Goal: Find specific page/section: Find specific page/section

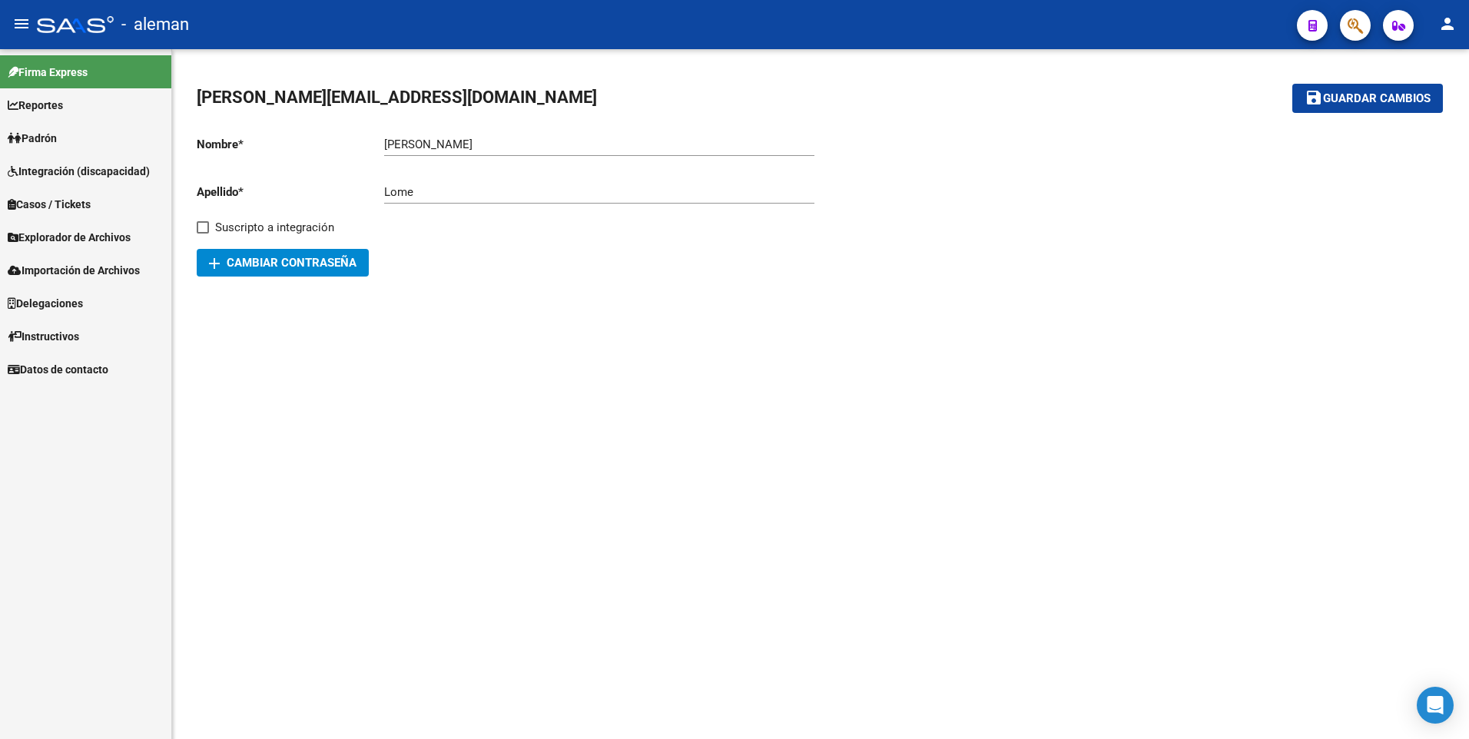
click at [94, 237] on span "Explorador de Archivos" at bounding box center [69, 237] width 123 height 17
click at [45, 338] on link "SSS" at bounding box center [85, 336] width 171 height 33
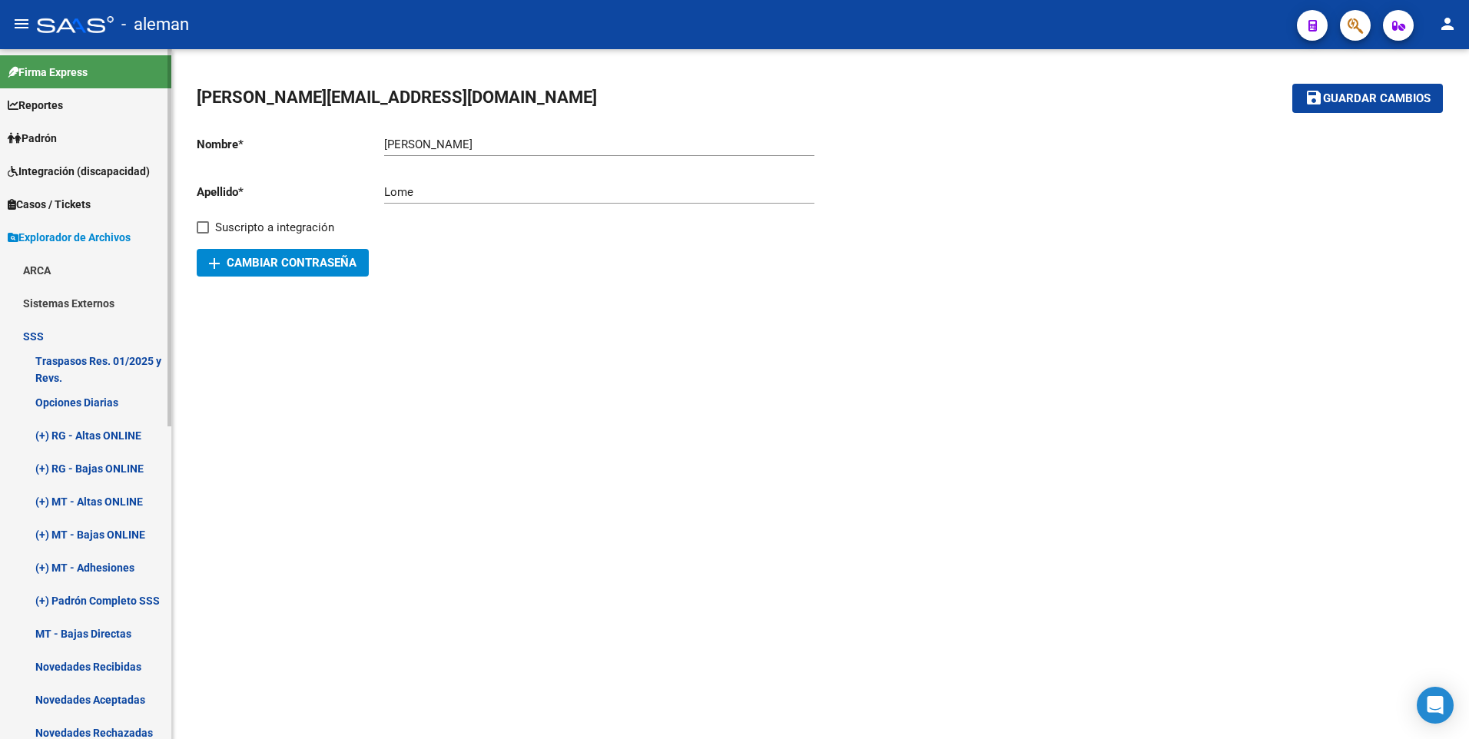
scroll to position [154, 0]
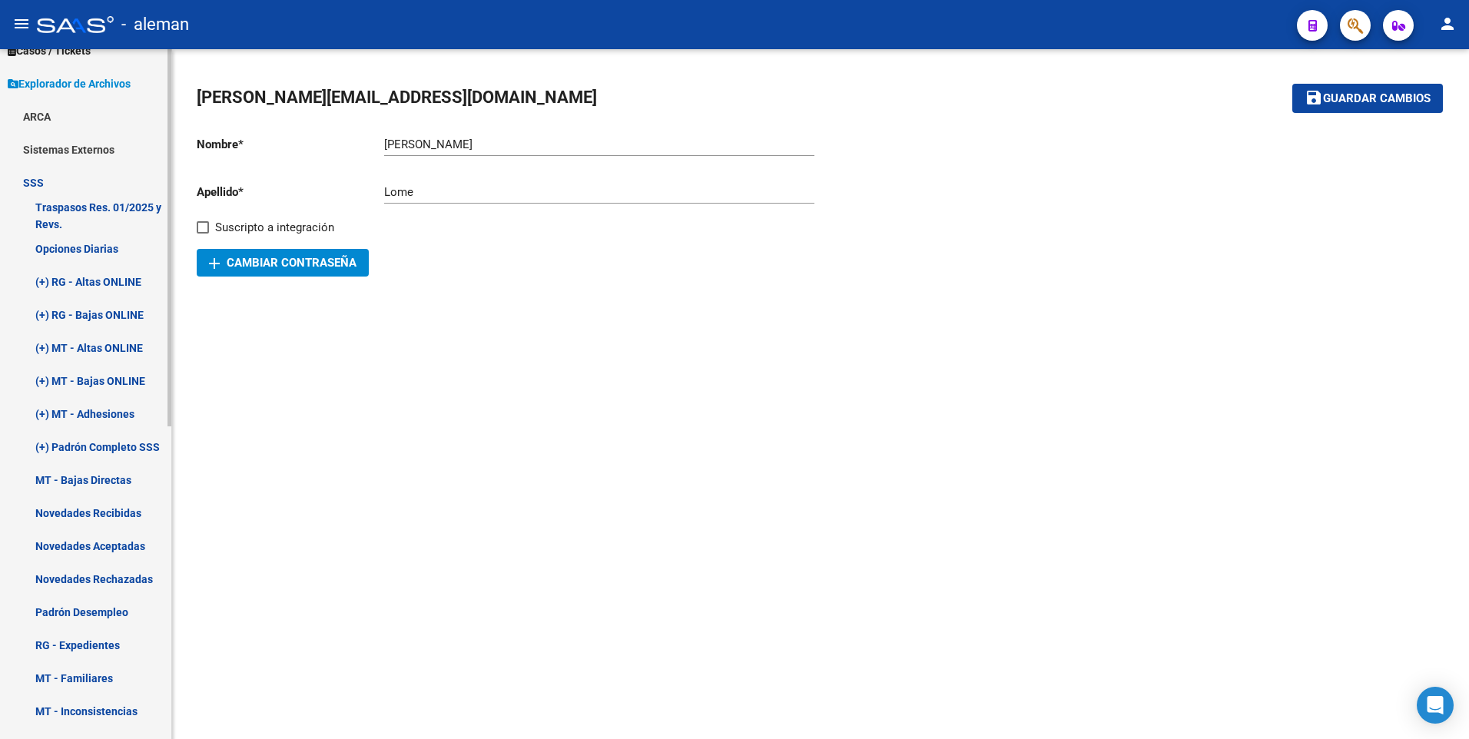
click at [112, 276] on link "(+) RG - Altas ONLINE" at bounding box center [85, 281] width 171 height 33
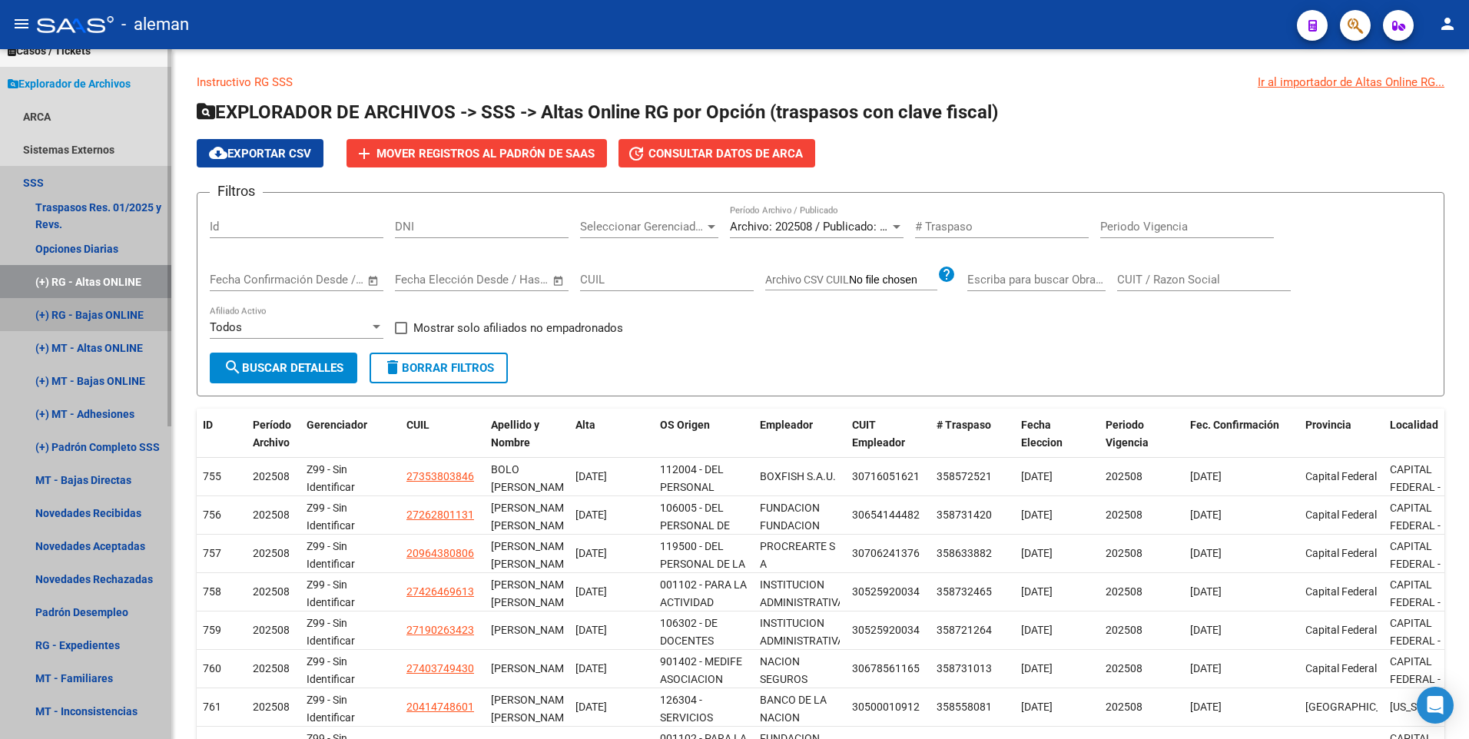
click at [111, 314] on link "(+) RG - Bajas ONLINE" at bounding box center [85, 314] width 171 height 33
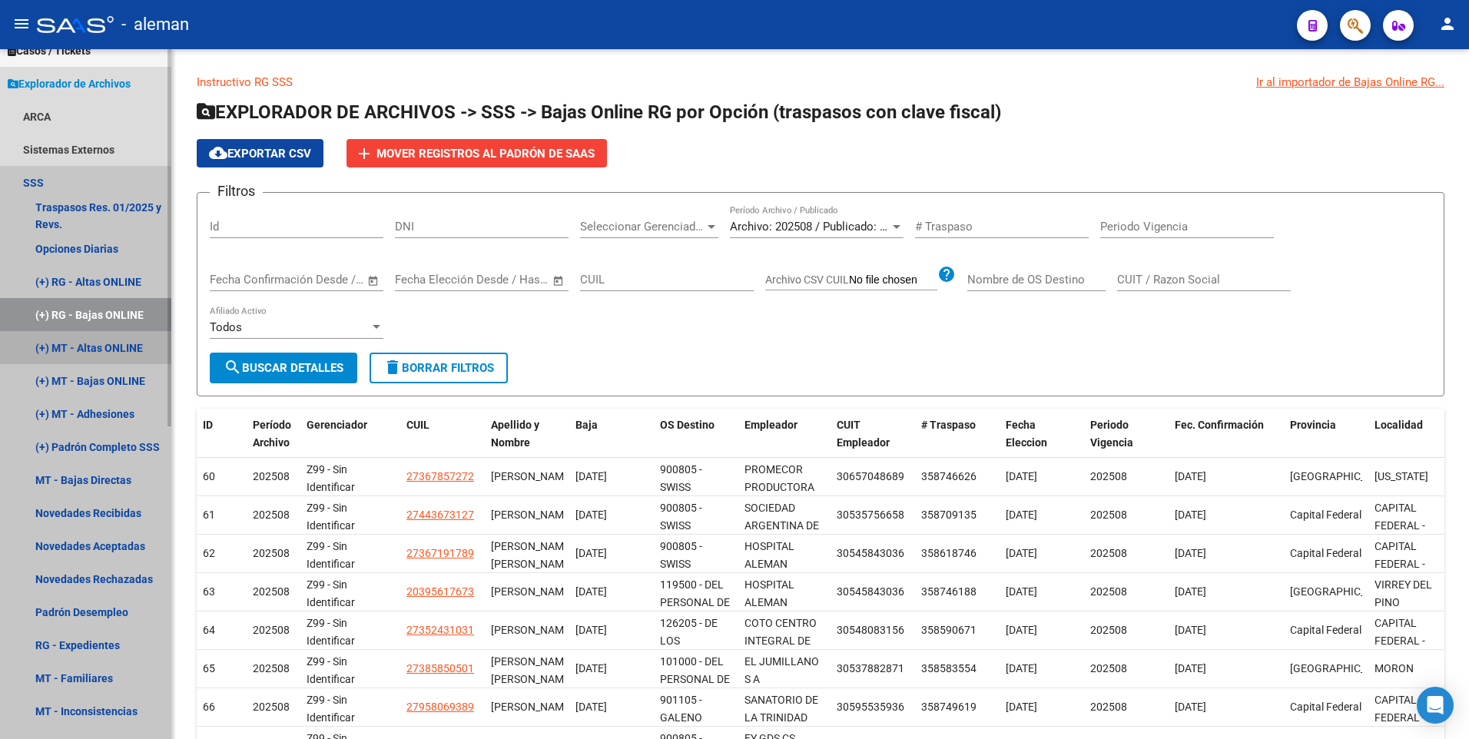
click at [120, 347] on link "(+) MT - Altas ONLINE" at bounding box center [85, 347] width 171 height 33
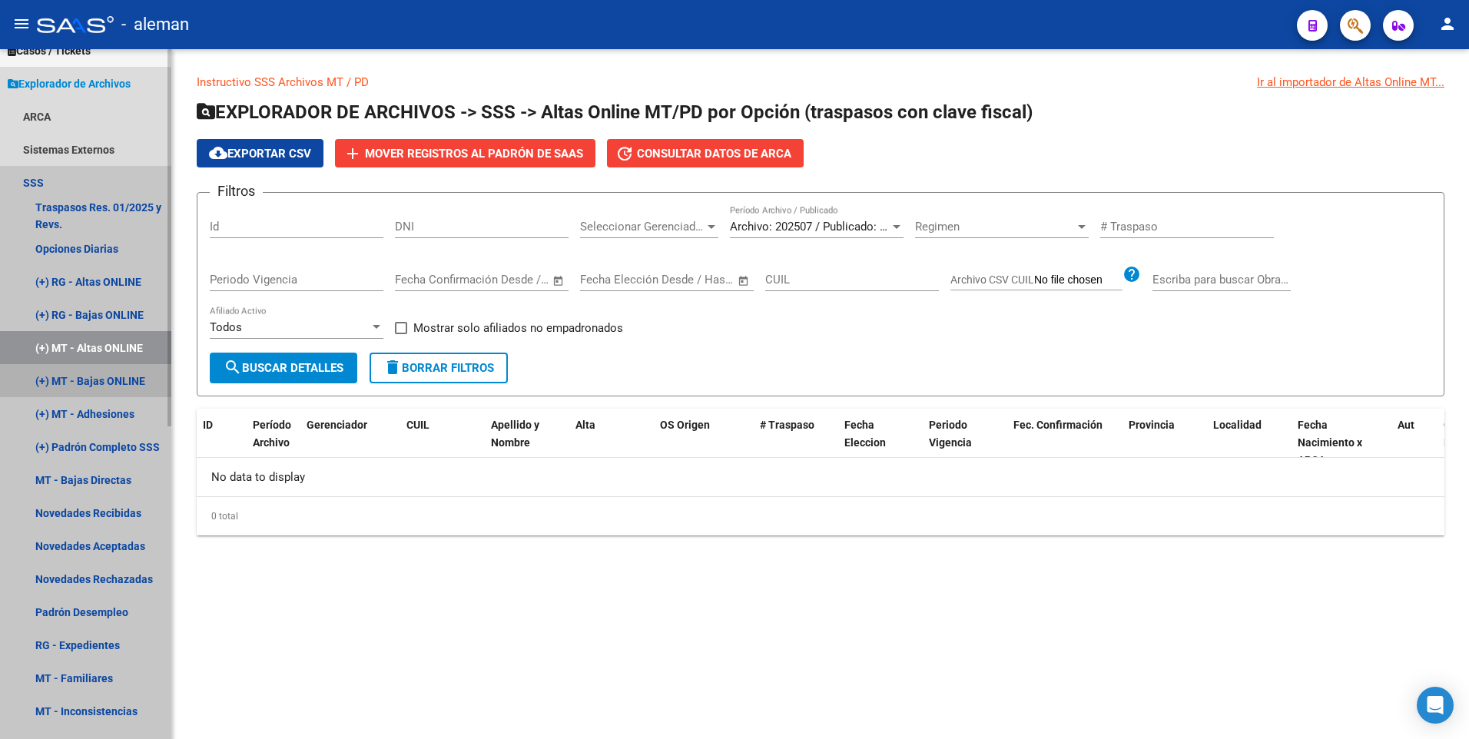
click at [119, 387] on link "(+) MT - Bajas ONLINE" at bounding box center [85, 380] width 171 height 33
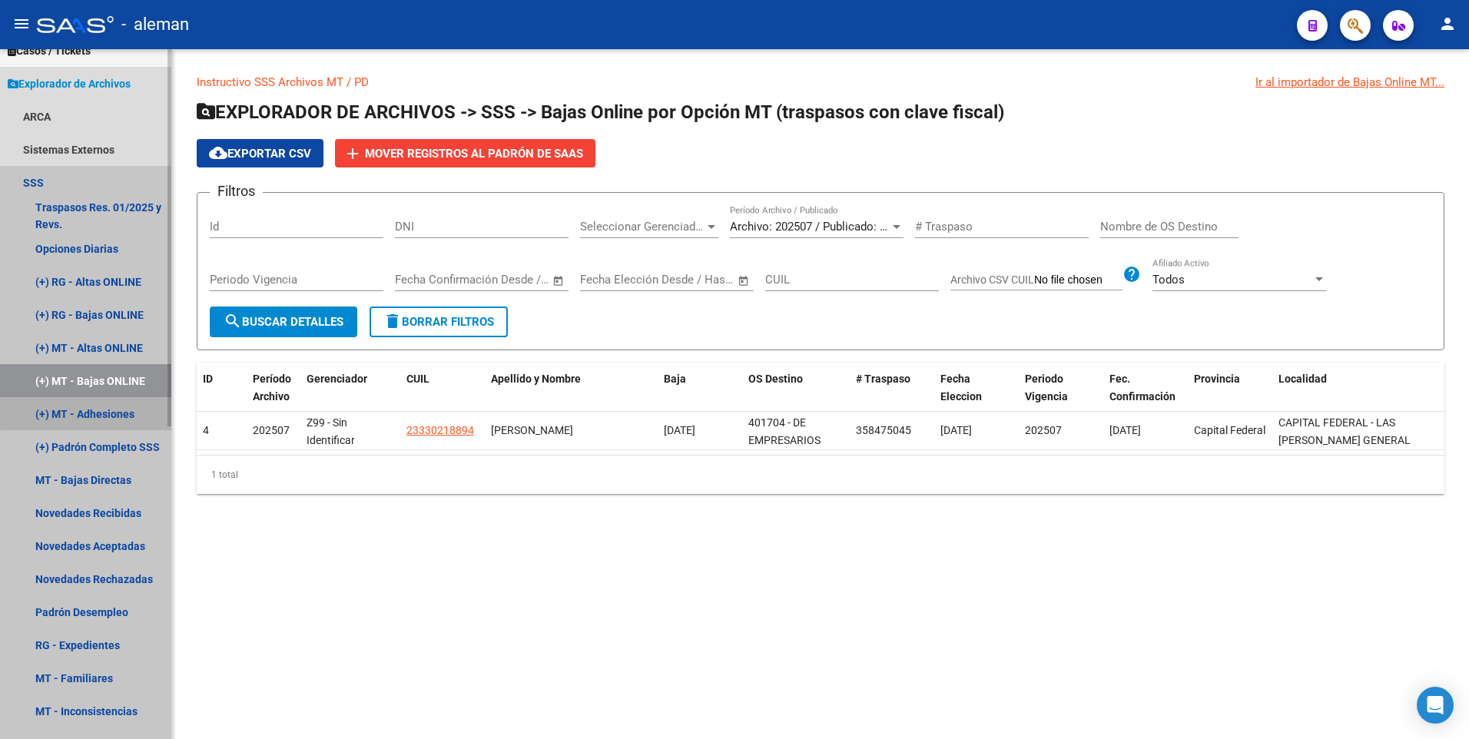
click at [88, 412] on link "(+) MT - Adhesiones" at bounding box center [85, 413] width 171 height 33
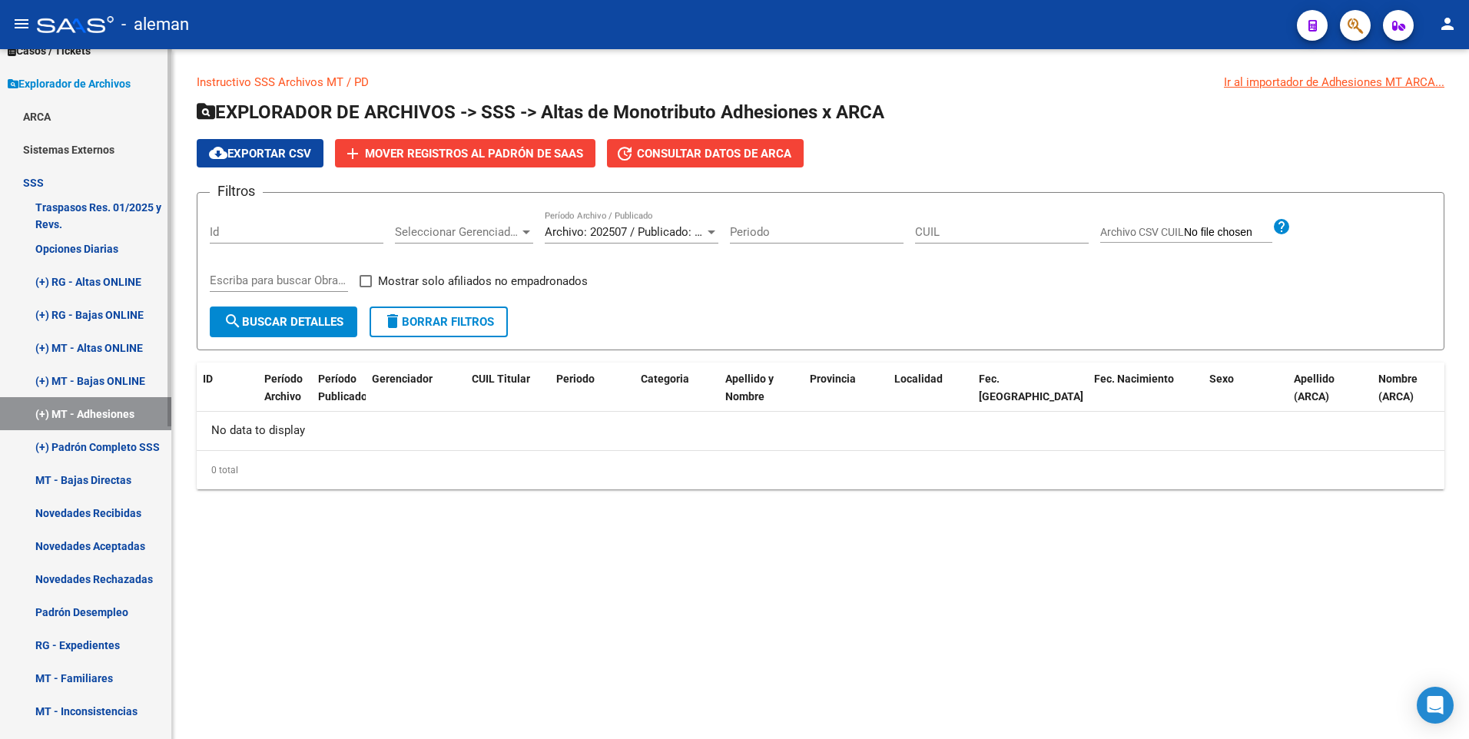
scroll to position [231, 0]
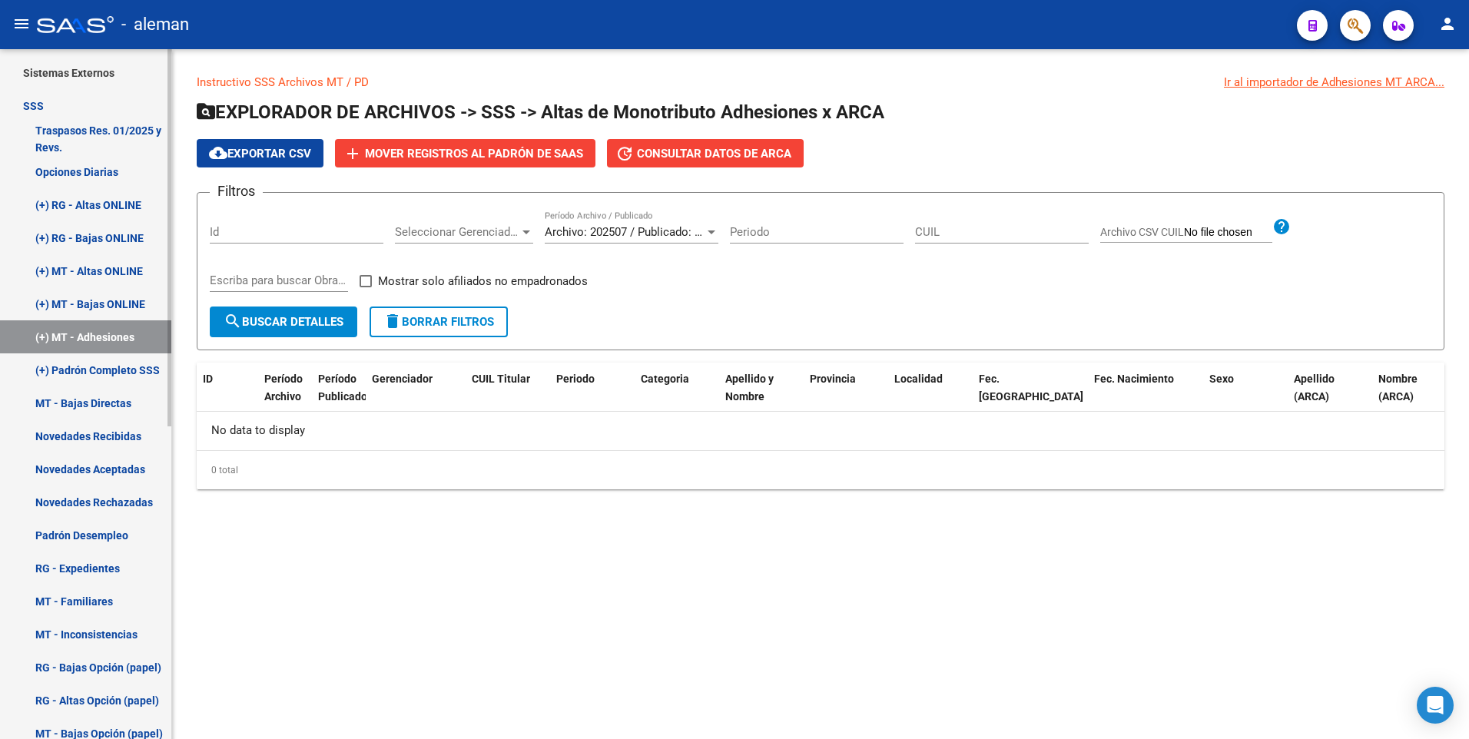
click at [107, 363] on link "(+) Padrón Completo SSS" at bounding box center [85, 370] width 171 height 33
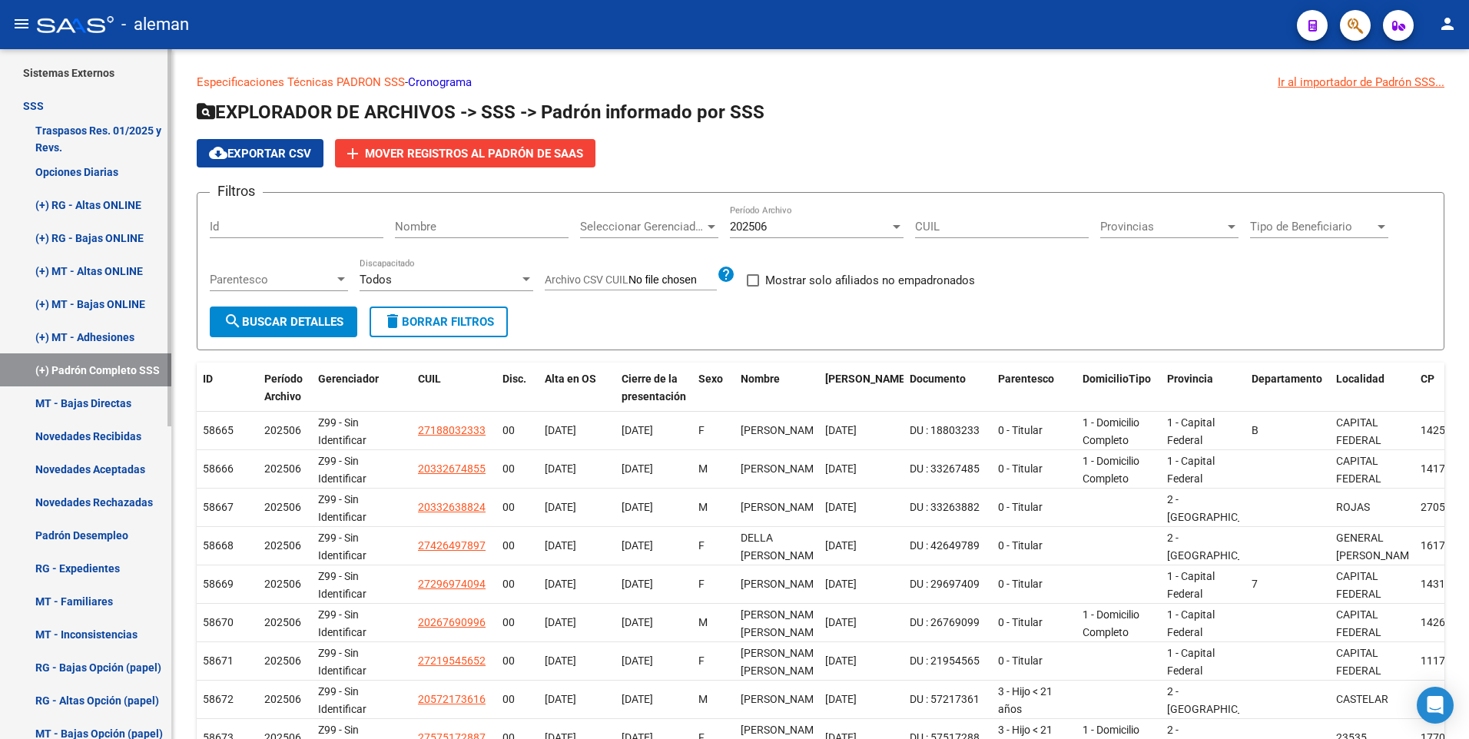
click at [129, 399] on link "MT - Bajas Directas" at bounding box center [85, 403] width 171 height 33
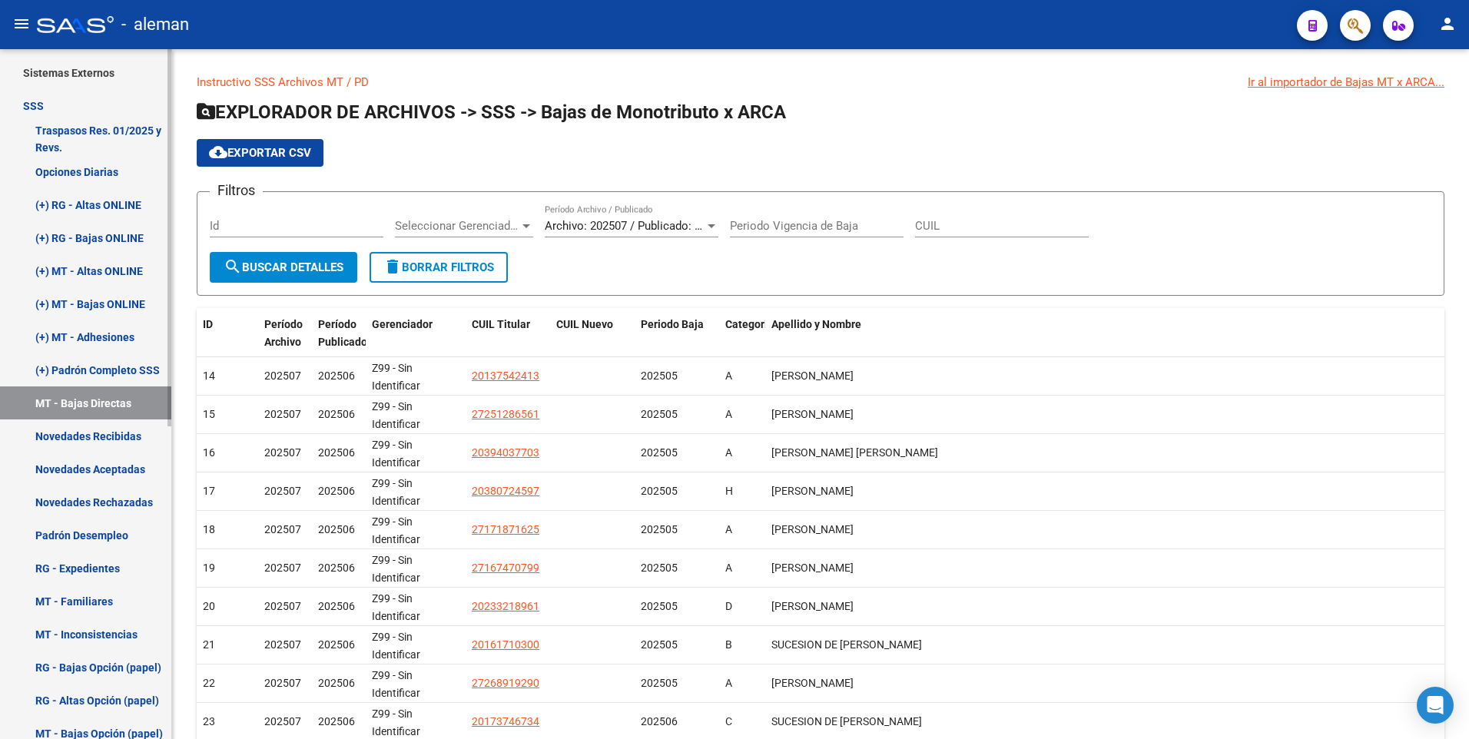
click at [121, 433] on link "Novedades Recibidas" at bounding box center [85, 436] width 171 height 33
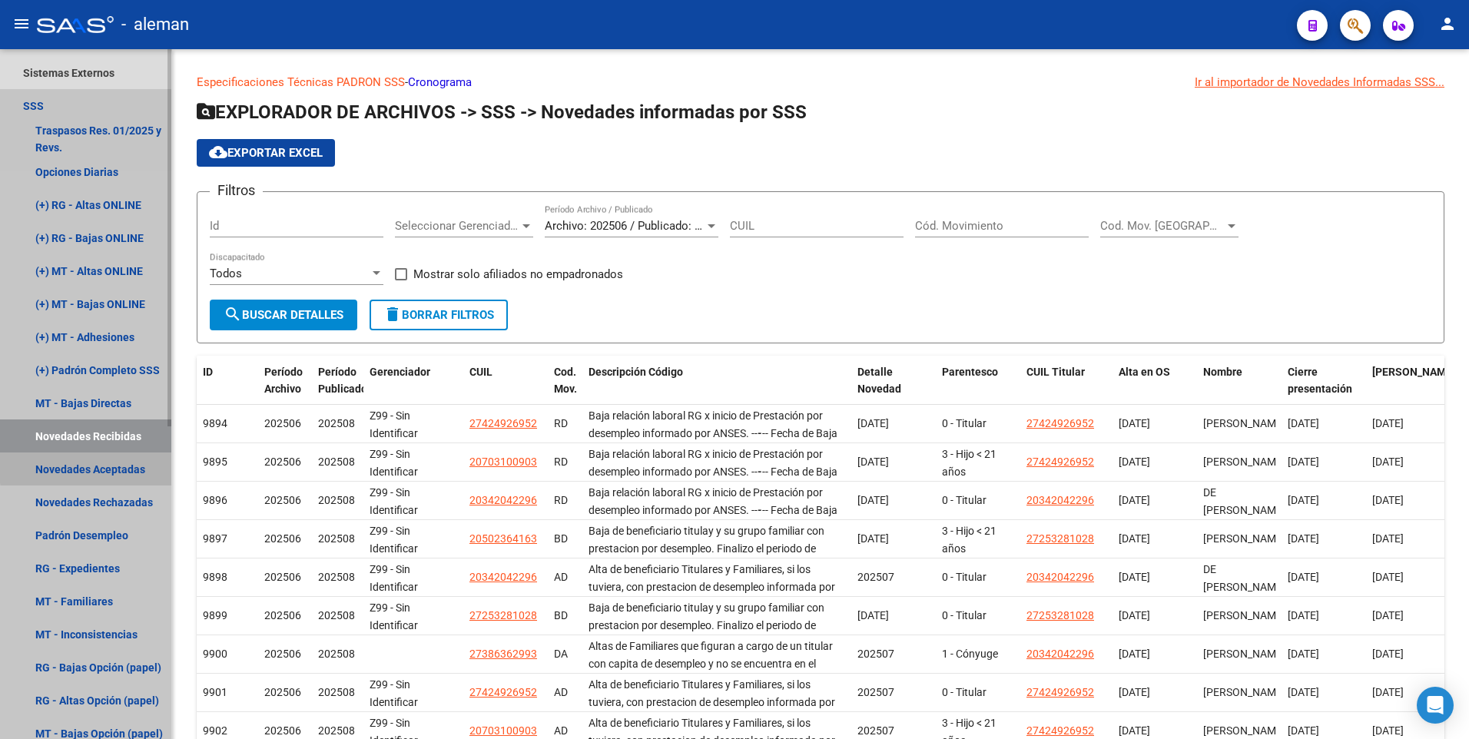
click at [99, 467] on link "Novedades Aceptadas" at bounding box center [85, 469] width 171 height 33
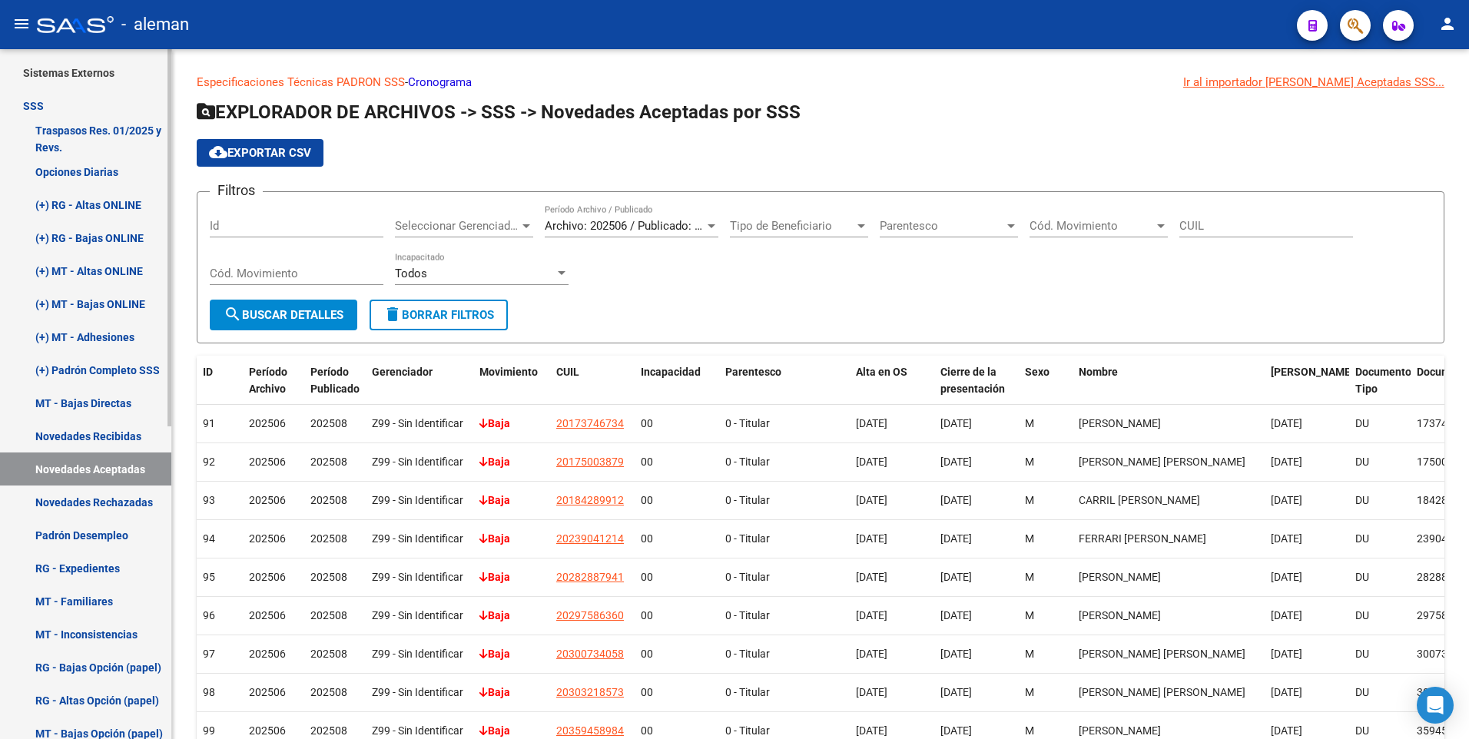
click at [98, 504] on link "Novedades Rechazadas" at bounding box center [85, 502] width 171 height 33
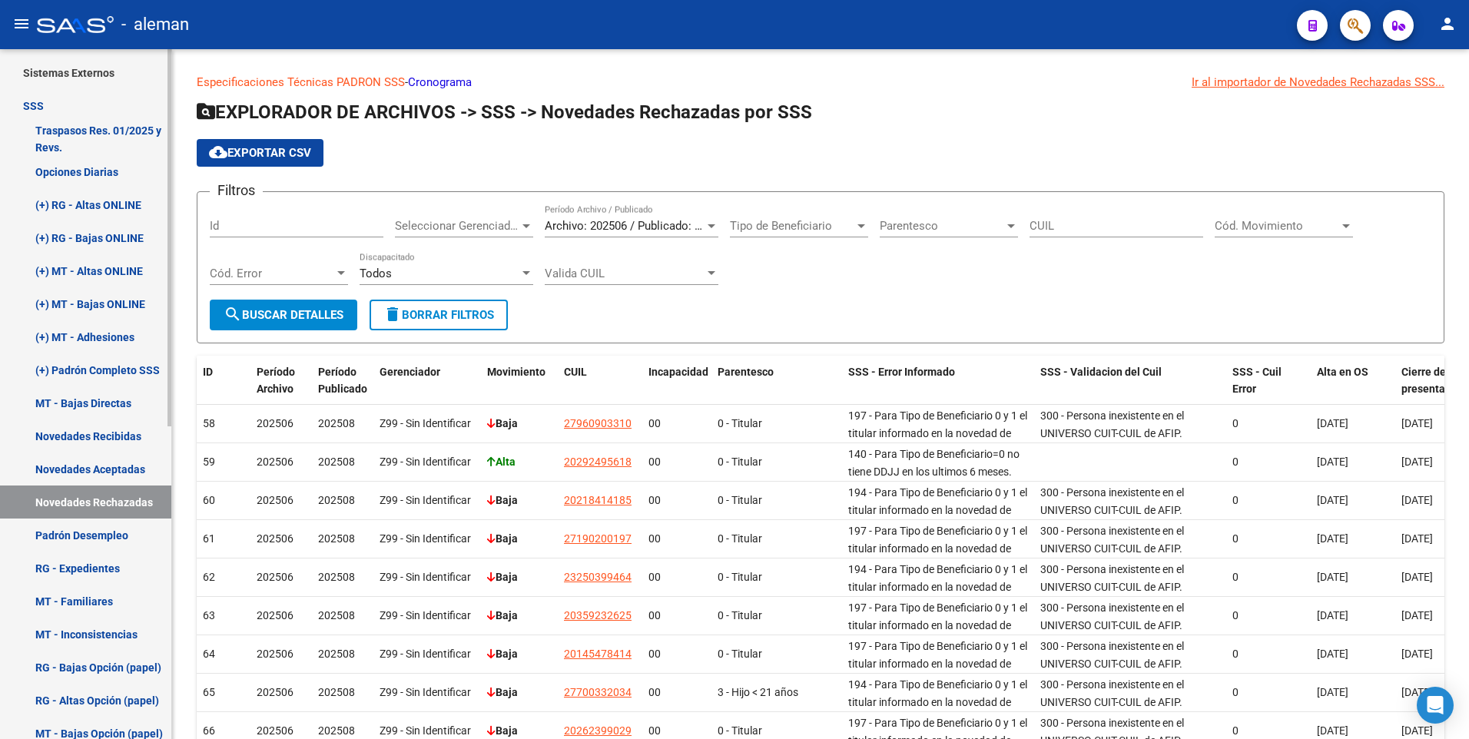
click at [73, 537] on link "Padrón Desempleo" at bounding box center [85, 535] width 171 height 33
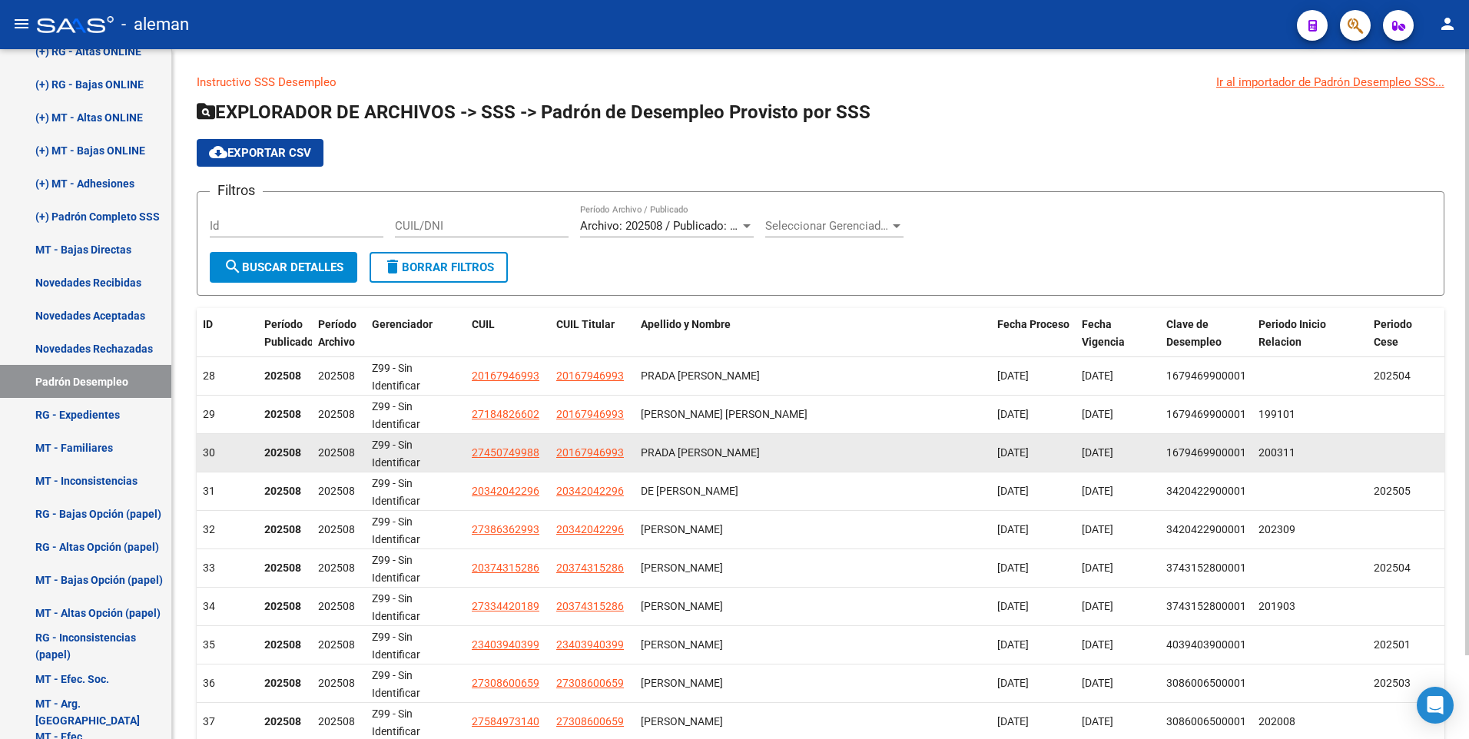
scroll to position [95, 0]
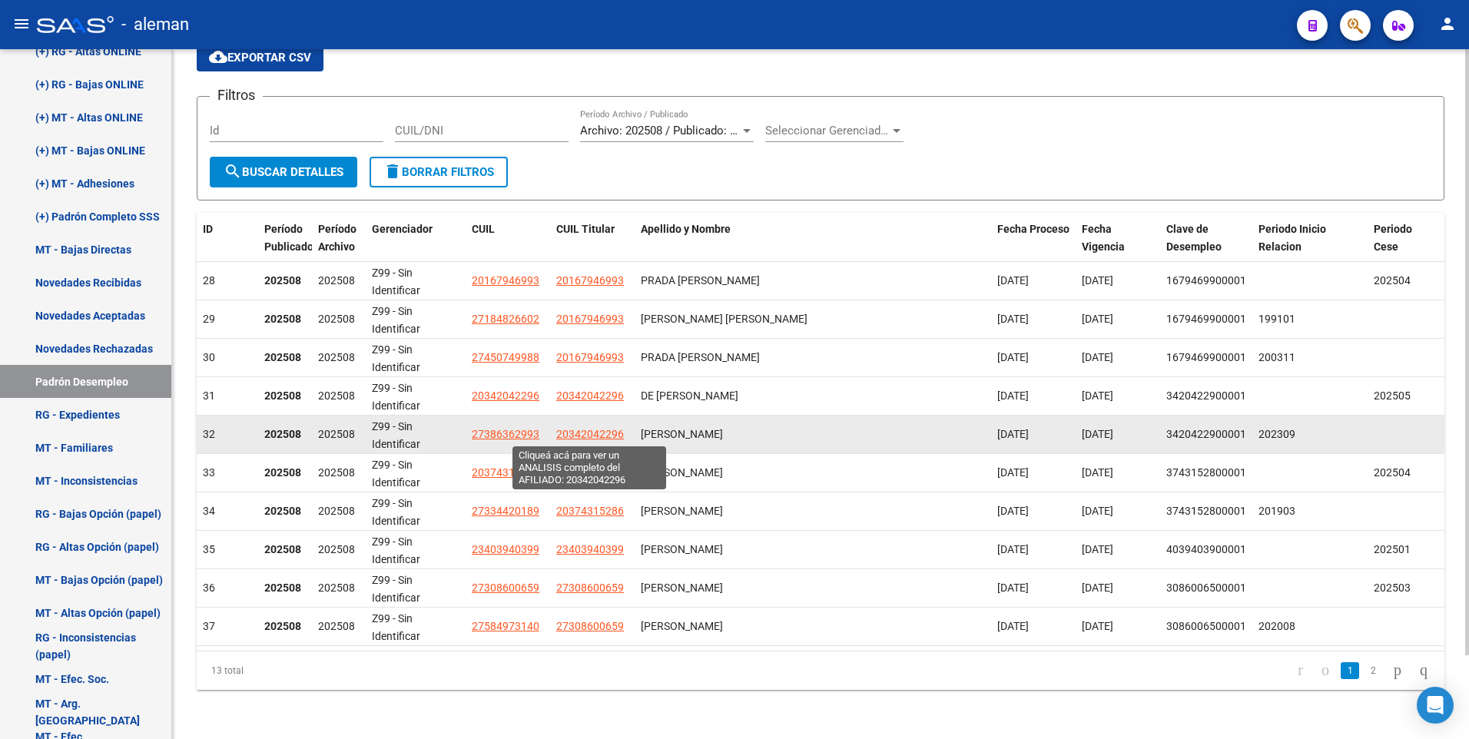
click at [574, 433] on span "20342042296" at bounding box center [590, 434] width 68 height 12
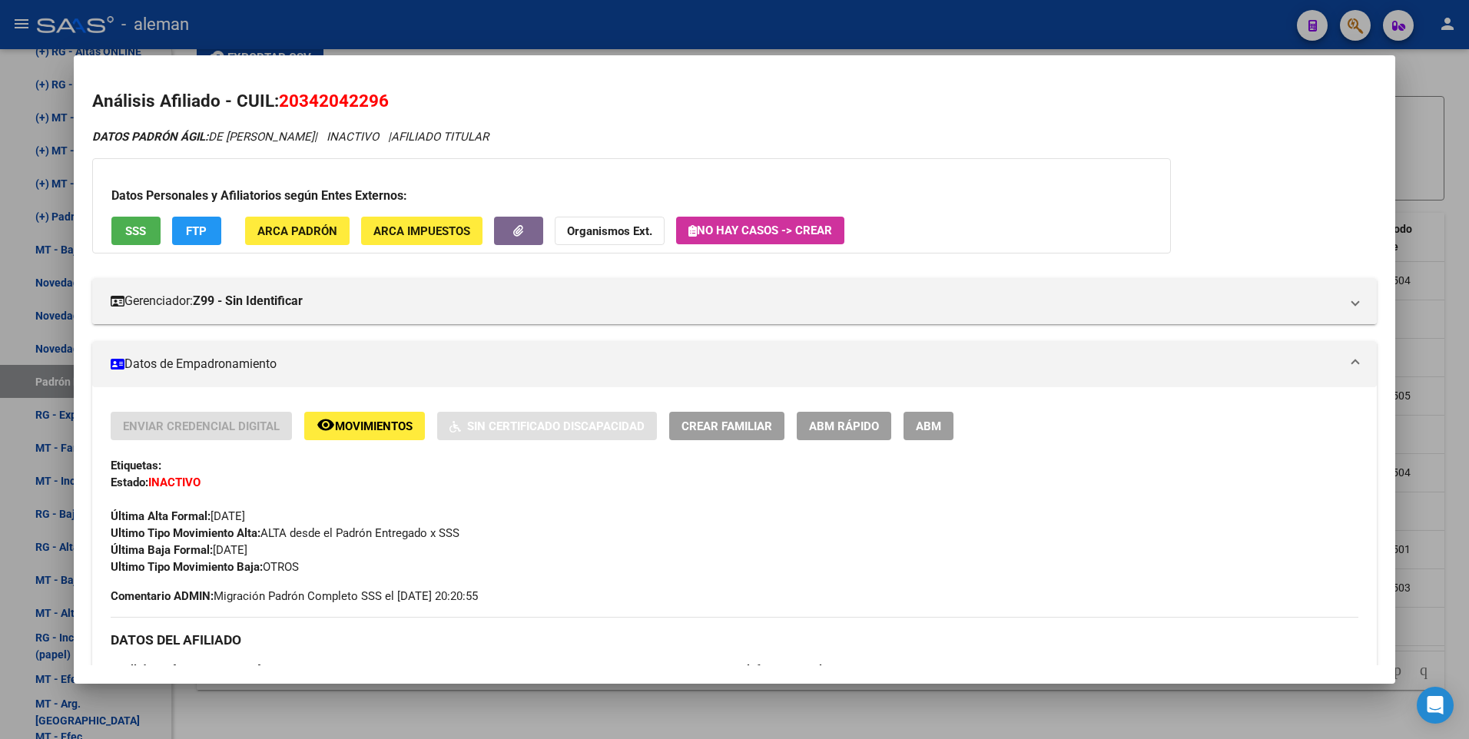
click at [1447, 128] on div at bounding box center [734, 369] width 1469 height 739
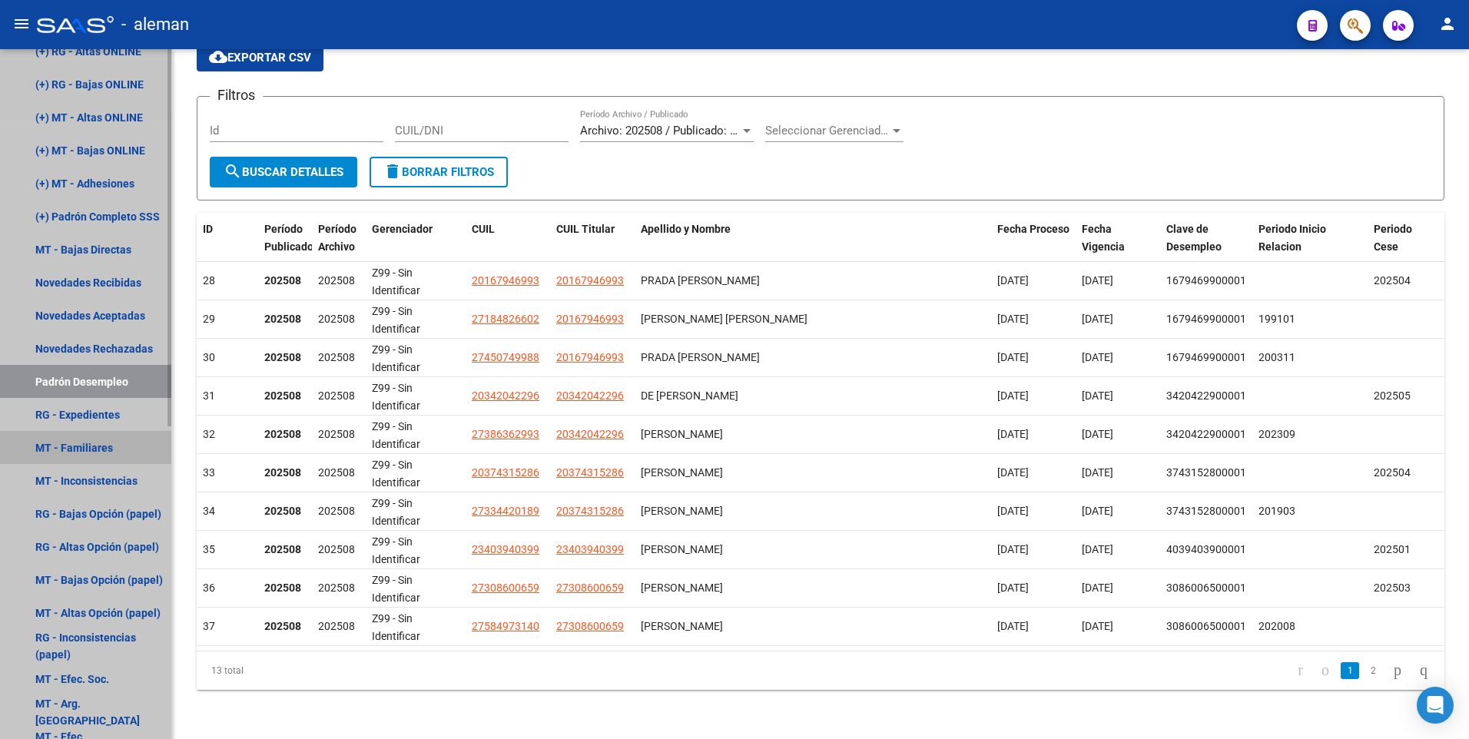
click at [107, 443] on link "MT - Familiares" at bounding box center [85, 447] width 171 height 33
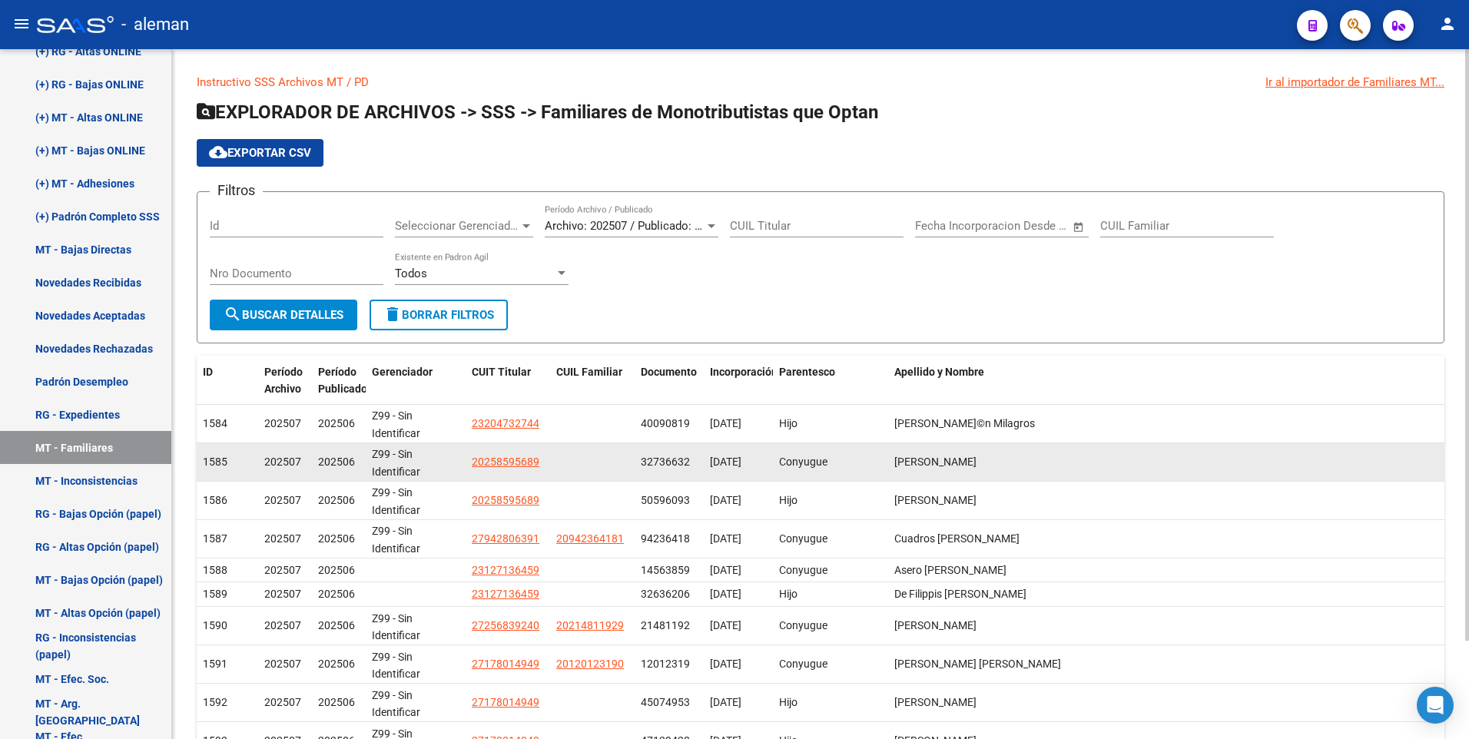
scroll to position [115, 0]
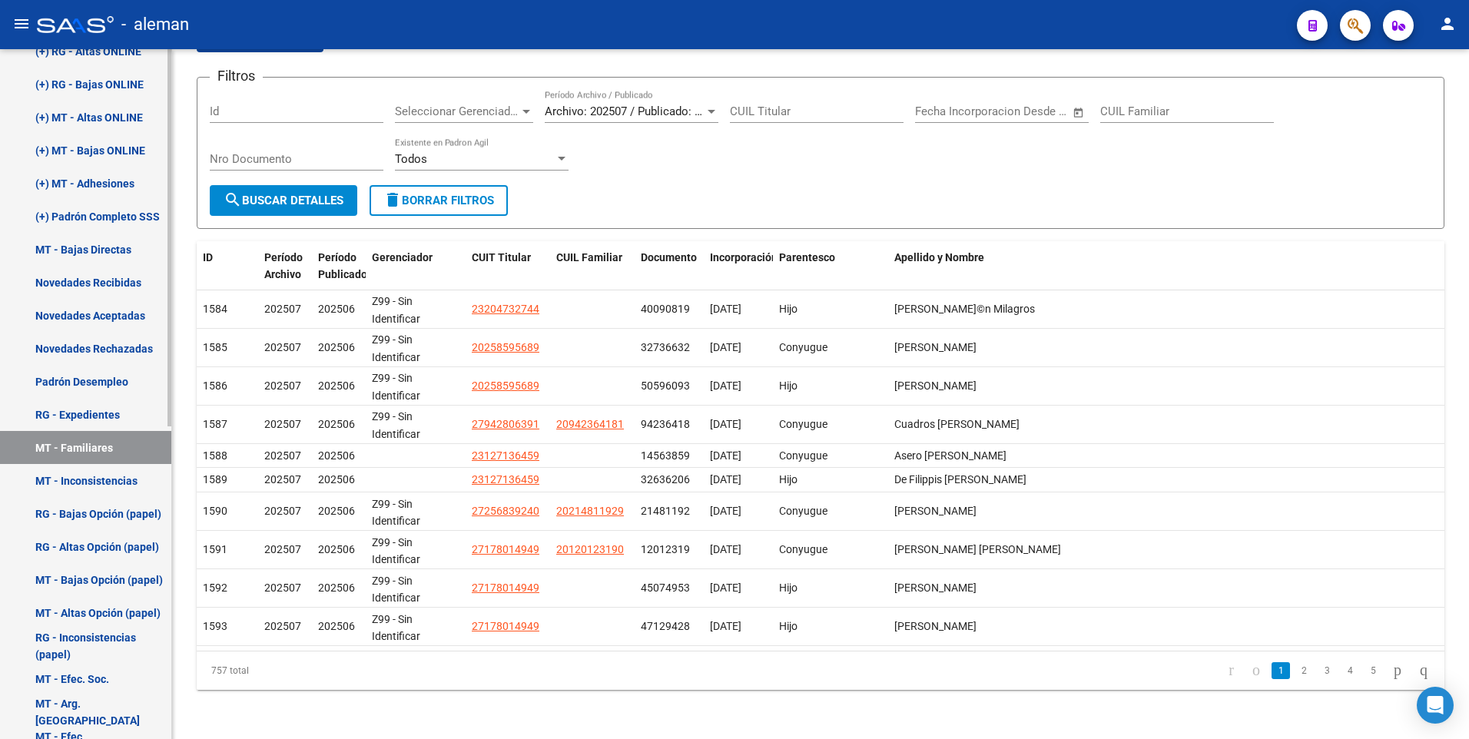
click at [107, 480] on link "MT - Inconsistencias" at bounding box center [85, 480] width 171 height 33
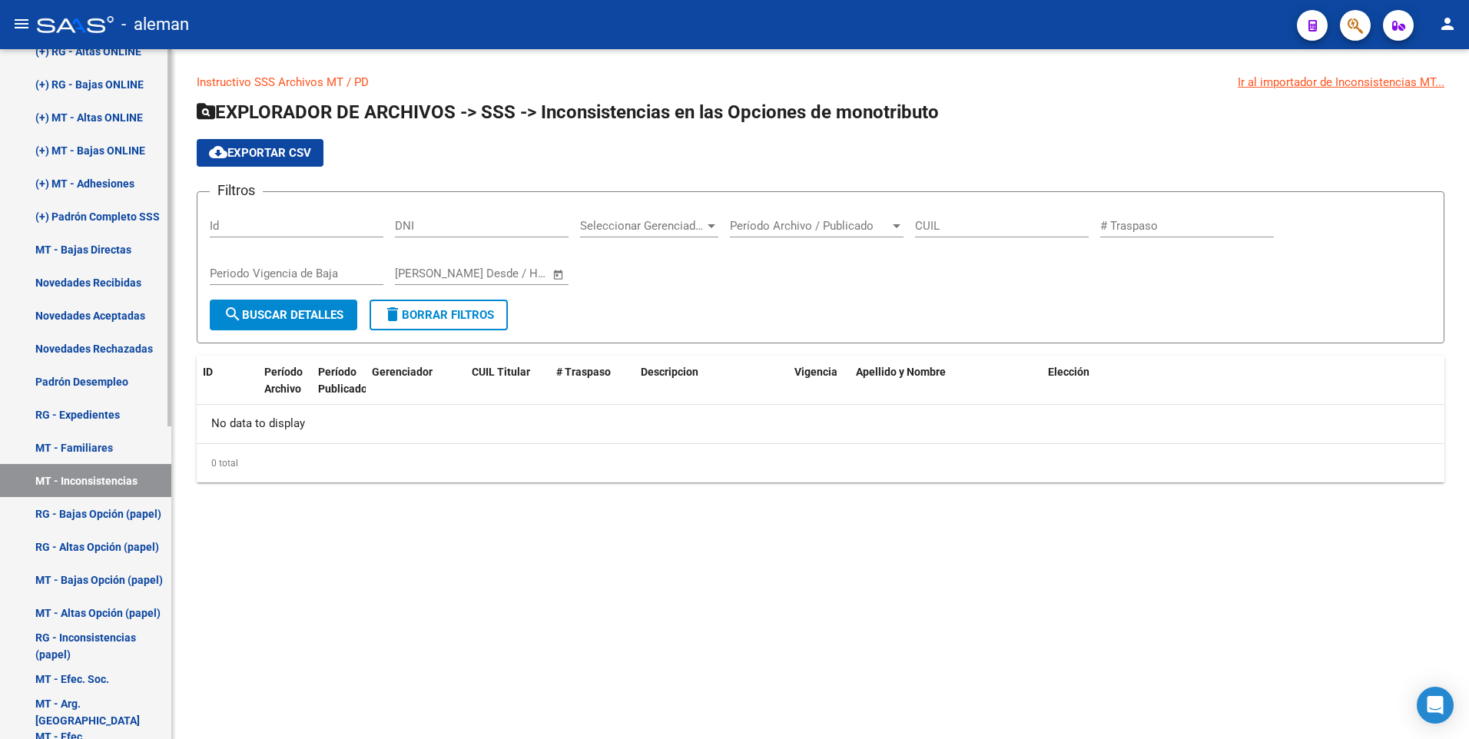
click at [106, 444] on link "MT - Familiares" at bounding box center [85, 447] width 171 height 33
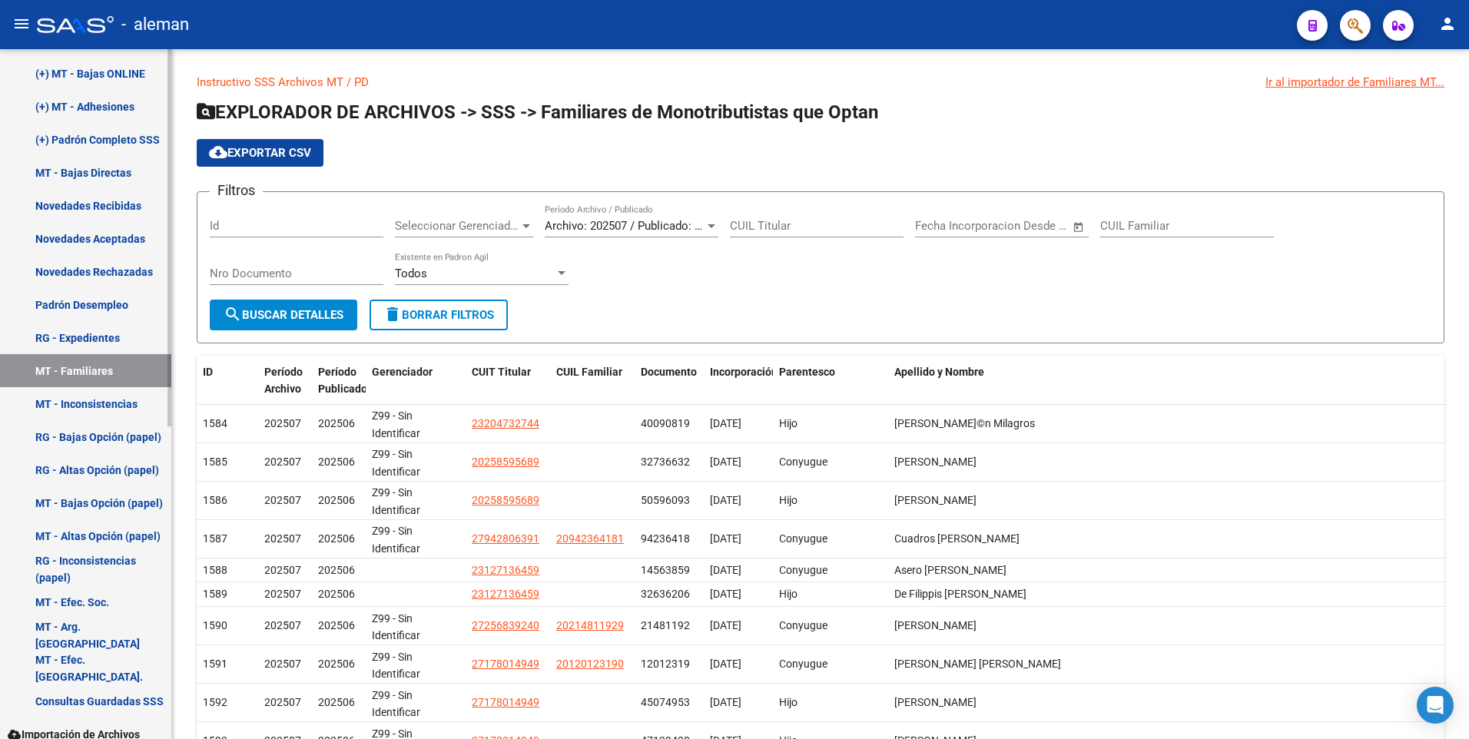
scroll to position [538, 0]
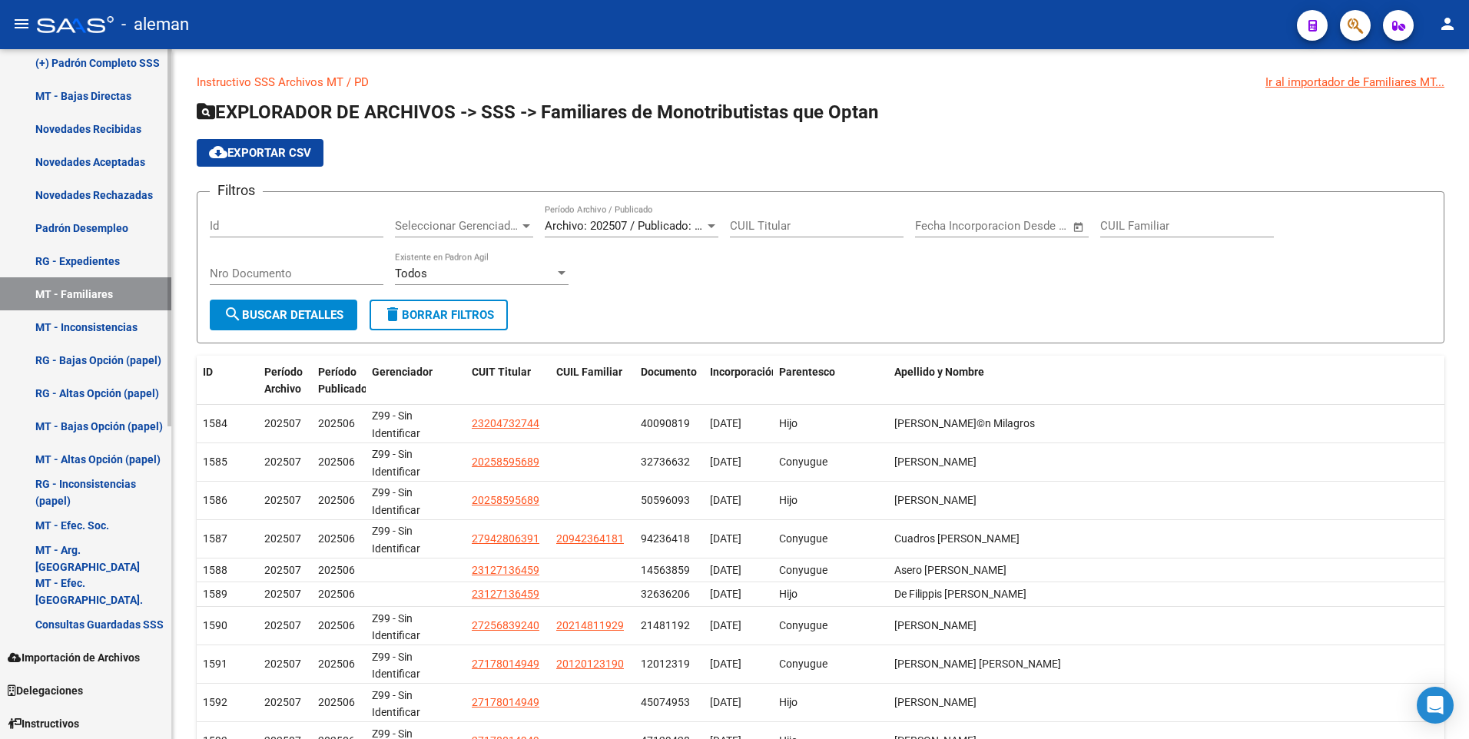
click at [97, 523] on link "MT - Efec. Soc." at bounding box center [85, 525] width 171 height 33
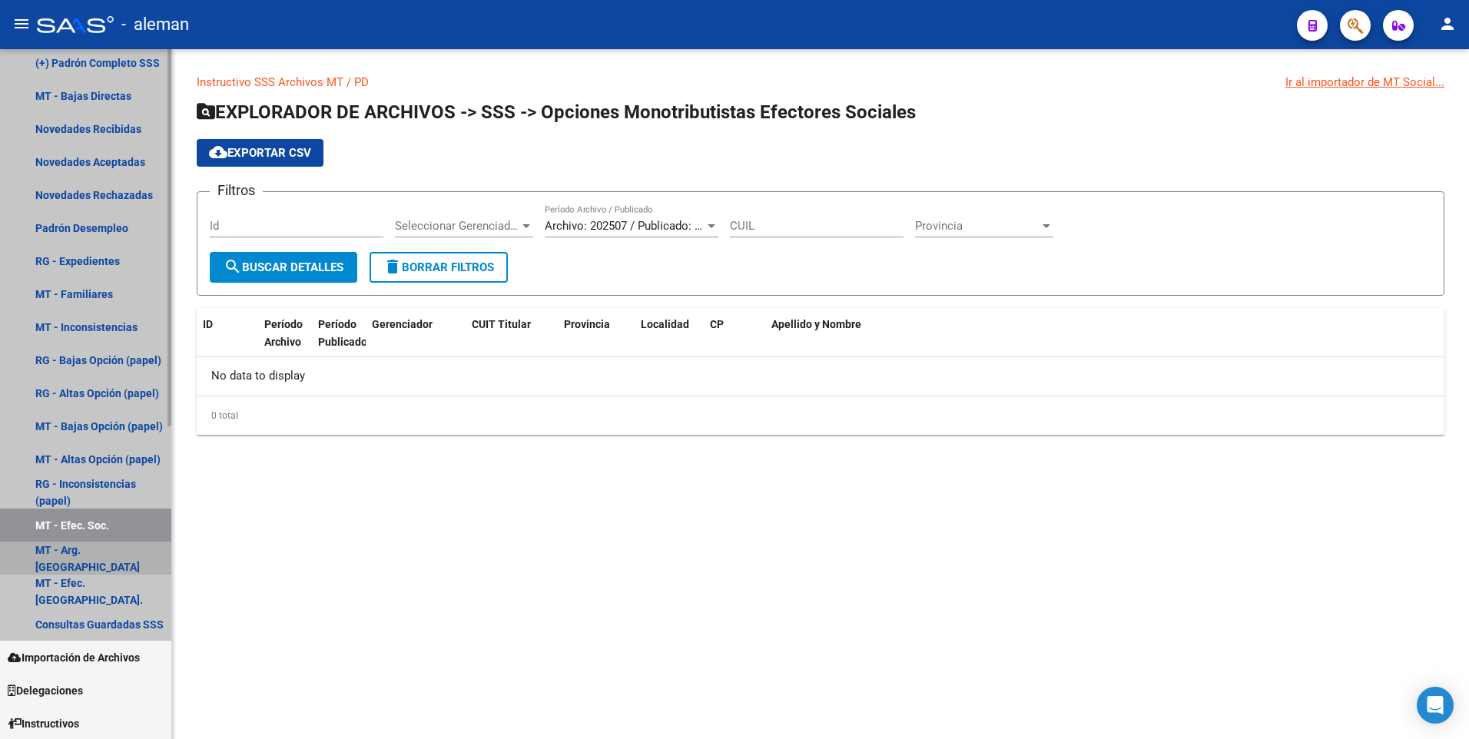
click at [105, 552] on link "MT - Arg. [GEOGRAPHIC_DATA]" at bounding box center [85, 558] width 171 height 33
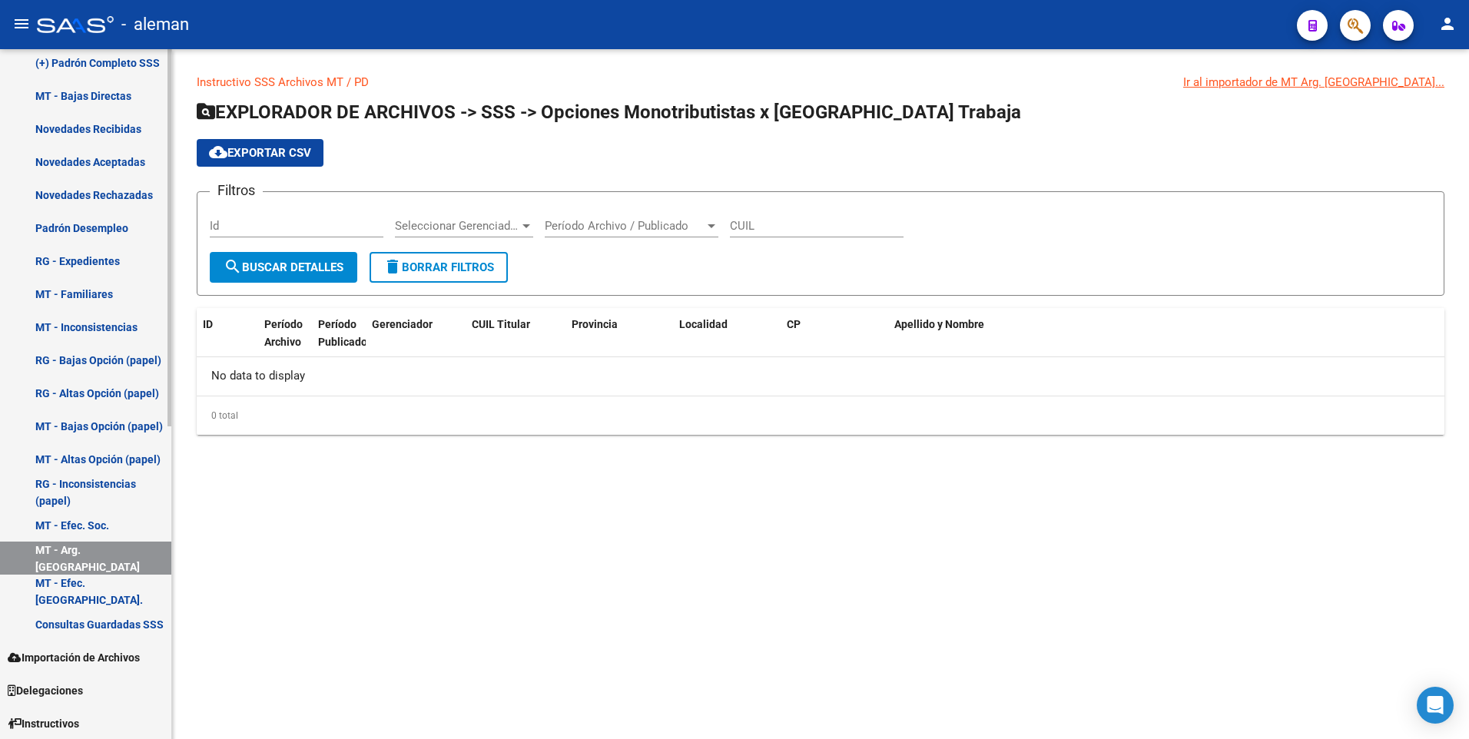
click at [113, 584] on link "MT - Efec. [GEOGRAPHIC_DATA]." at bounding box center [85, 591] width 171 height 33
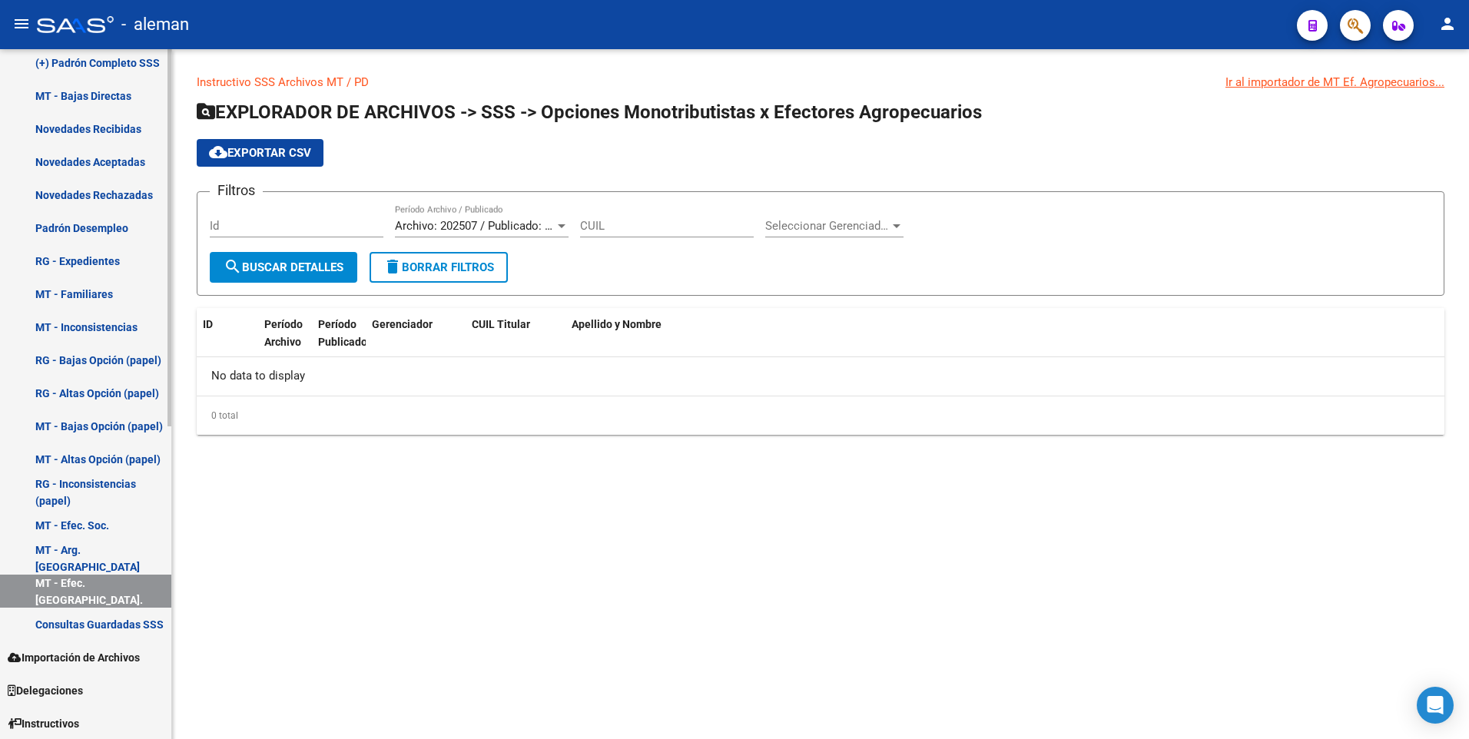
scroll to position [572, 0]
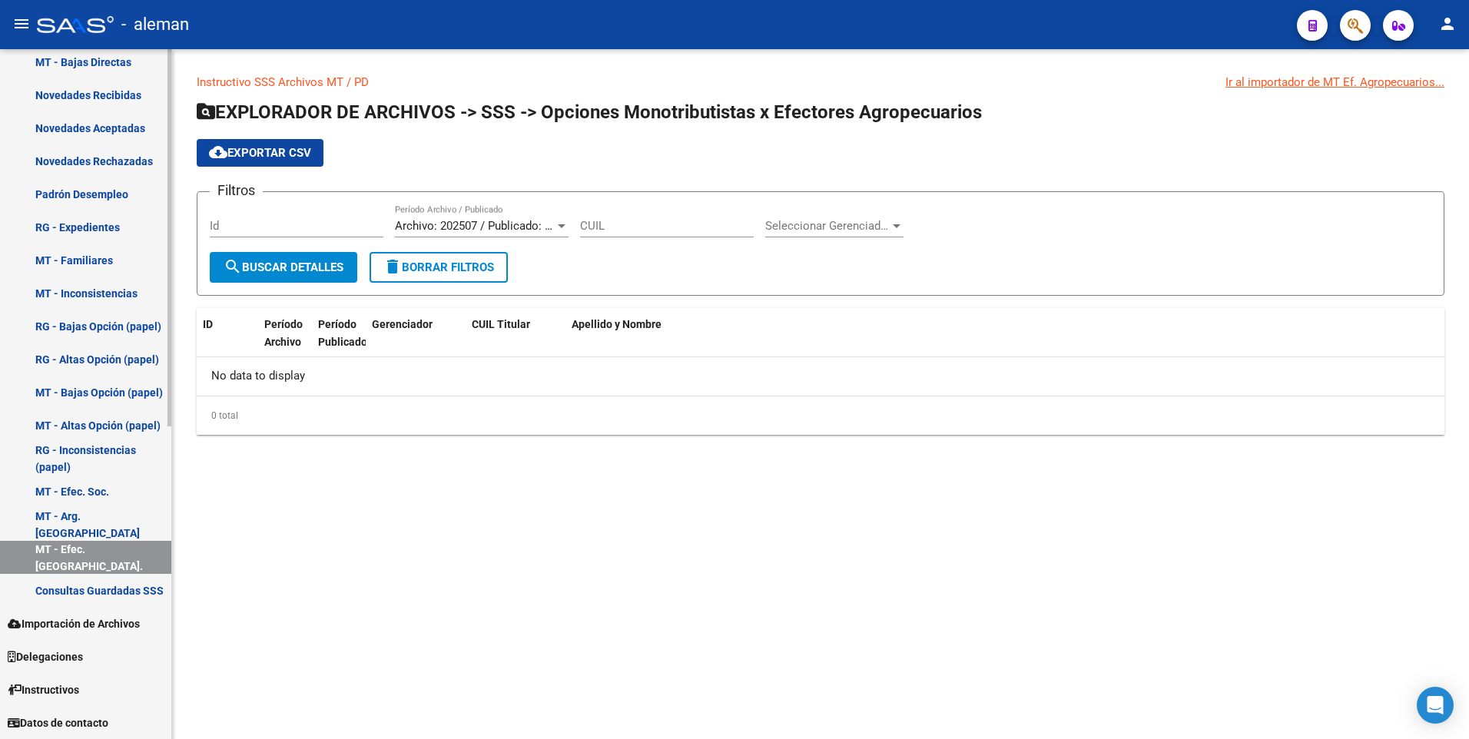
click at [131, 585] on link "Consultas Guardadas SSS" at bounding box center [85, 590] width 171 height 33
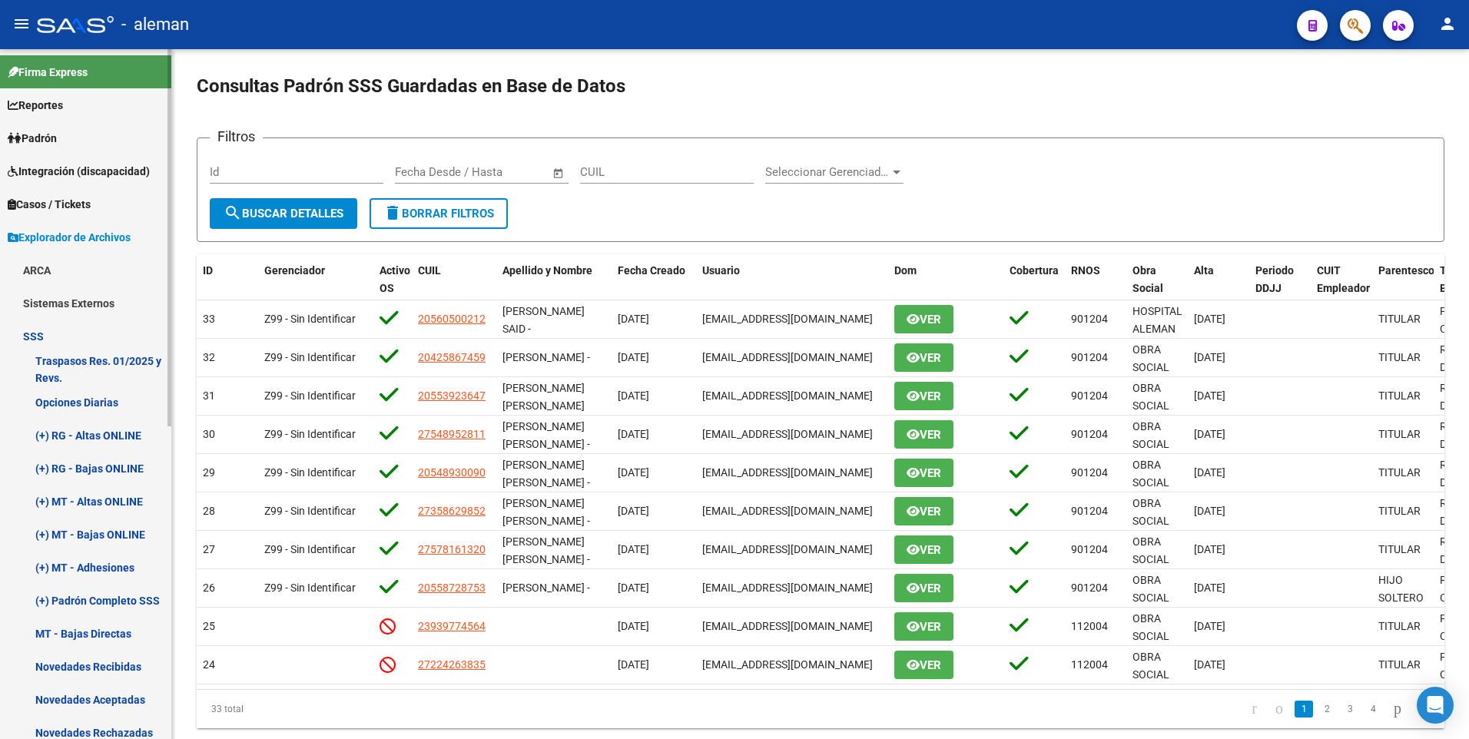
click at [32, 337] on link "SSS" at bounding box center [85, 336] width 171 height 33
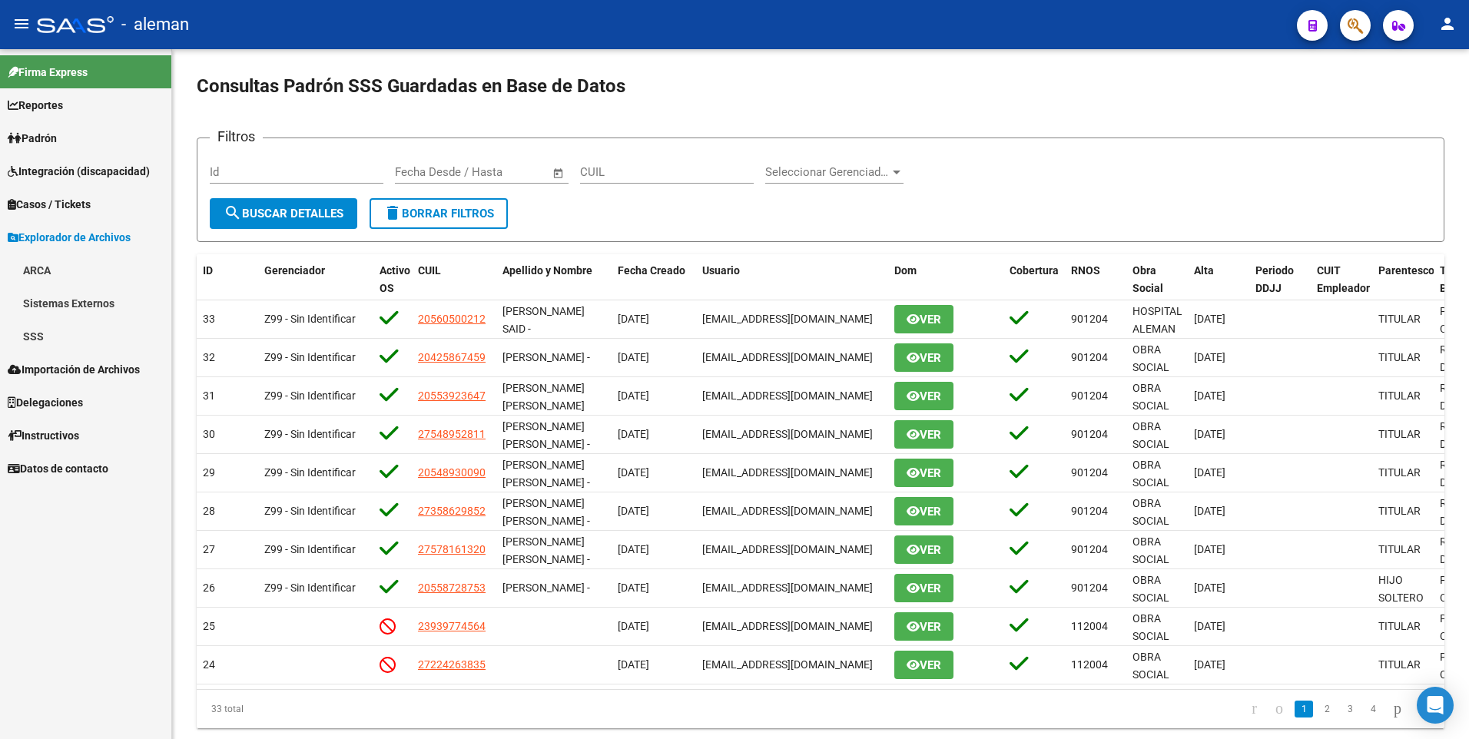
click at [65, 135] on link "Padrón" at bounding box center [85, 137] width 171 height 33
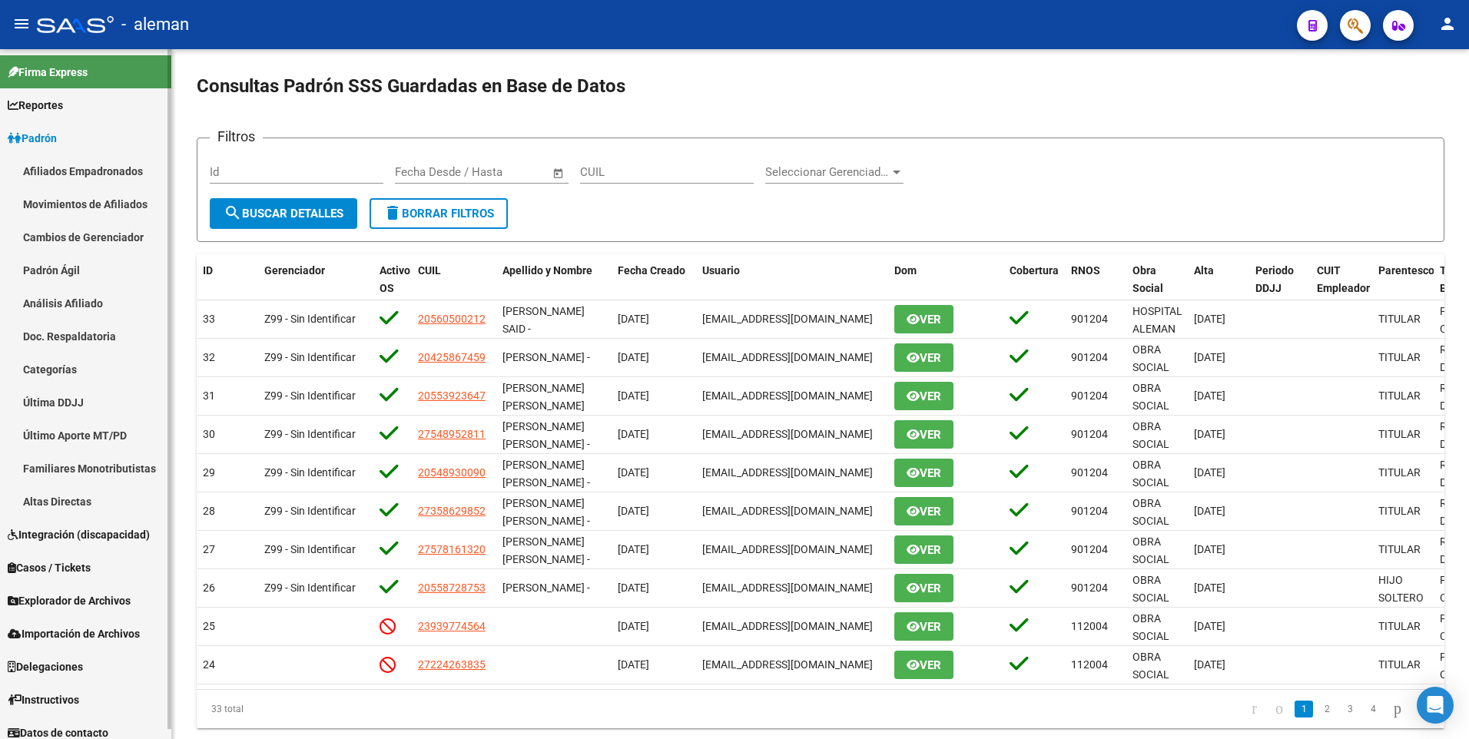
click at [81, 164] on link "Afiliados Empadronados" at bounding box center [85, 170] width 171 height 33
